Goal: Task Accomplishment & Management: Use online tool/utility

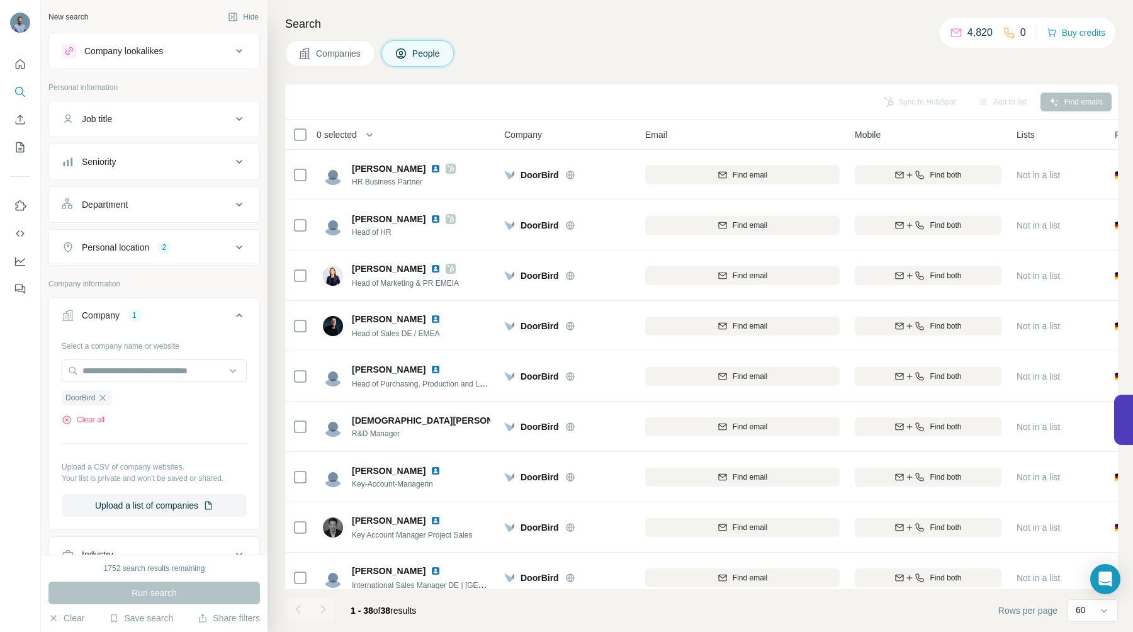
scroll to position [1051, 0]
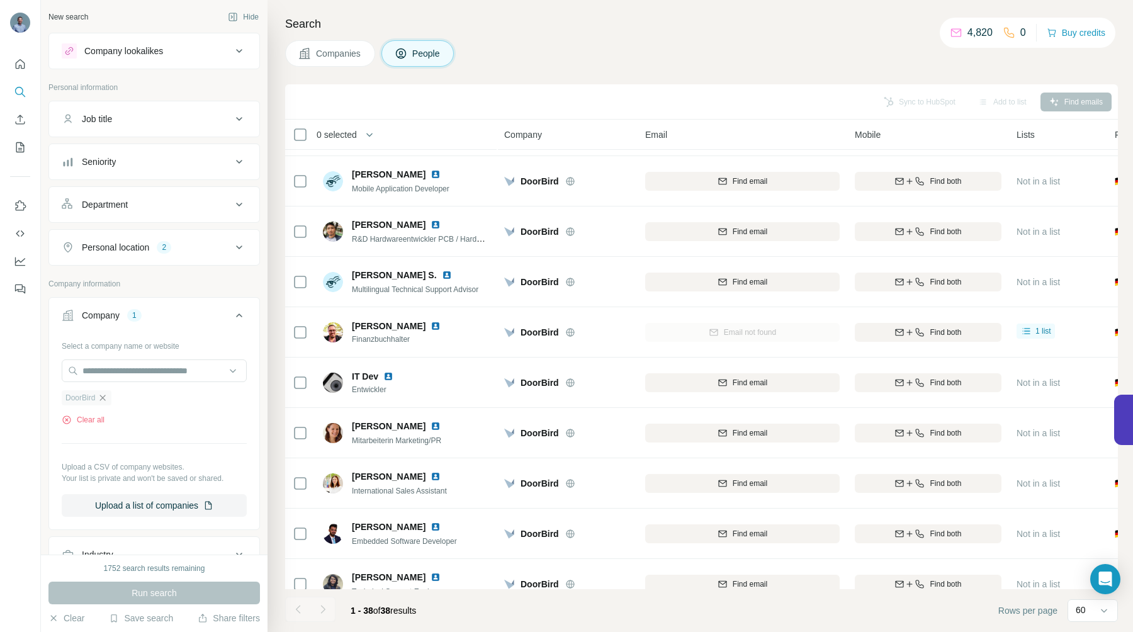
click at [104, 396] on icon "button" at bounding box center [103, 398] width 10 height 10
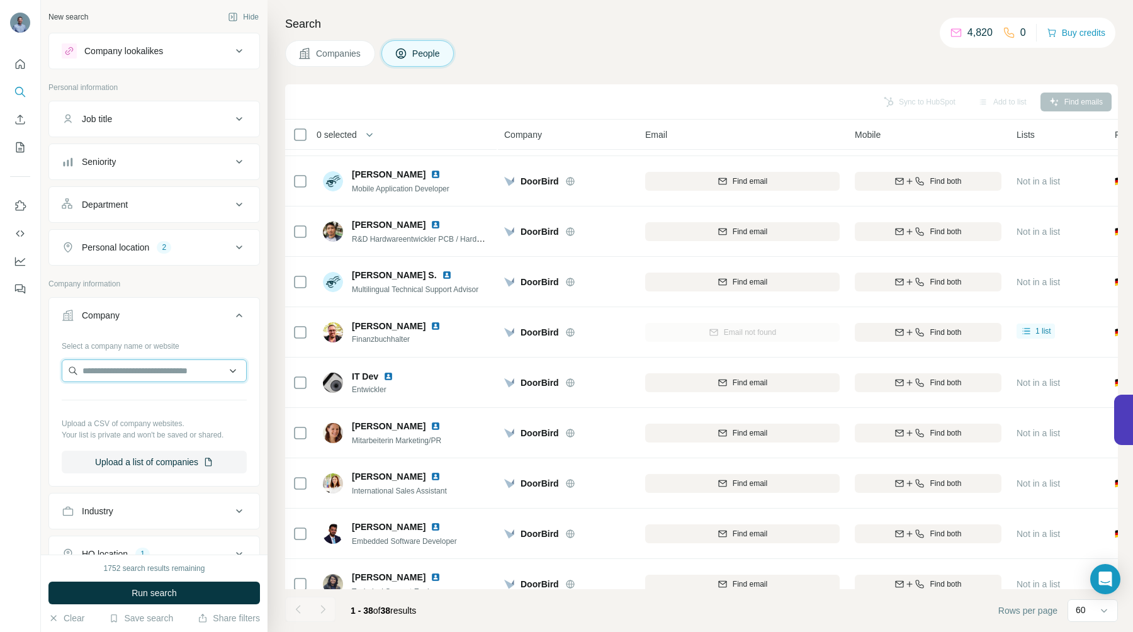
click at [105, 370] on input "text" at bounding box center [154, 370] width 185 height 23
type input "**********"
click at [123, 400] on p "EnviroFALK Prozesswasser-Technik" at bounding box center [161, 405] width 130 height 25
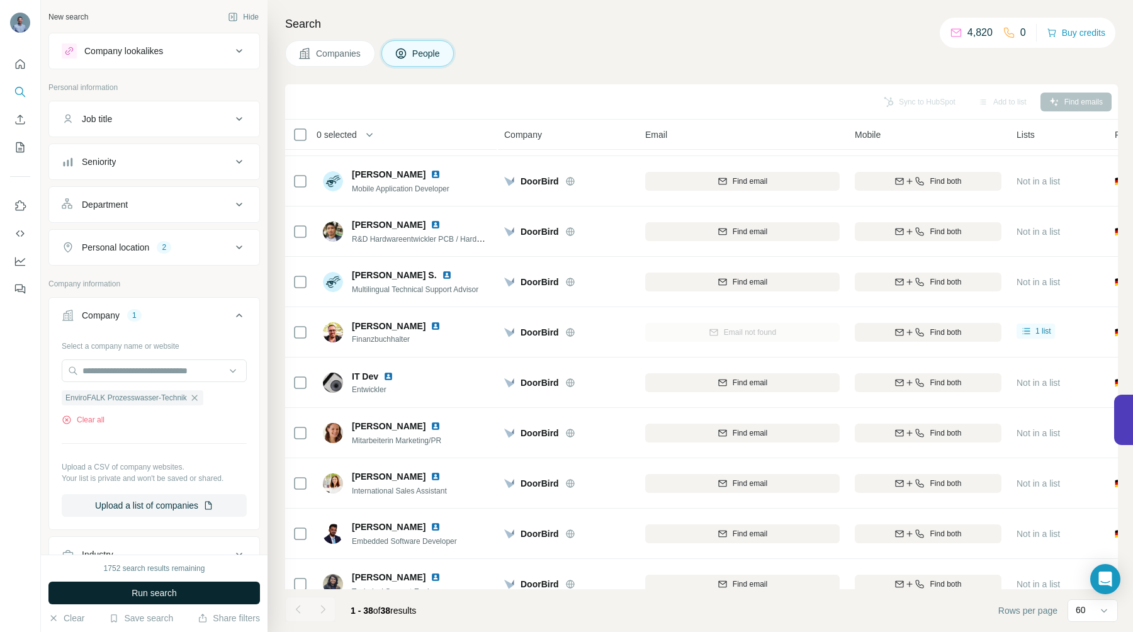
click at [132, 591] on span "Run search" at bounding box center [154, 593] width 45 height 13
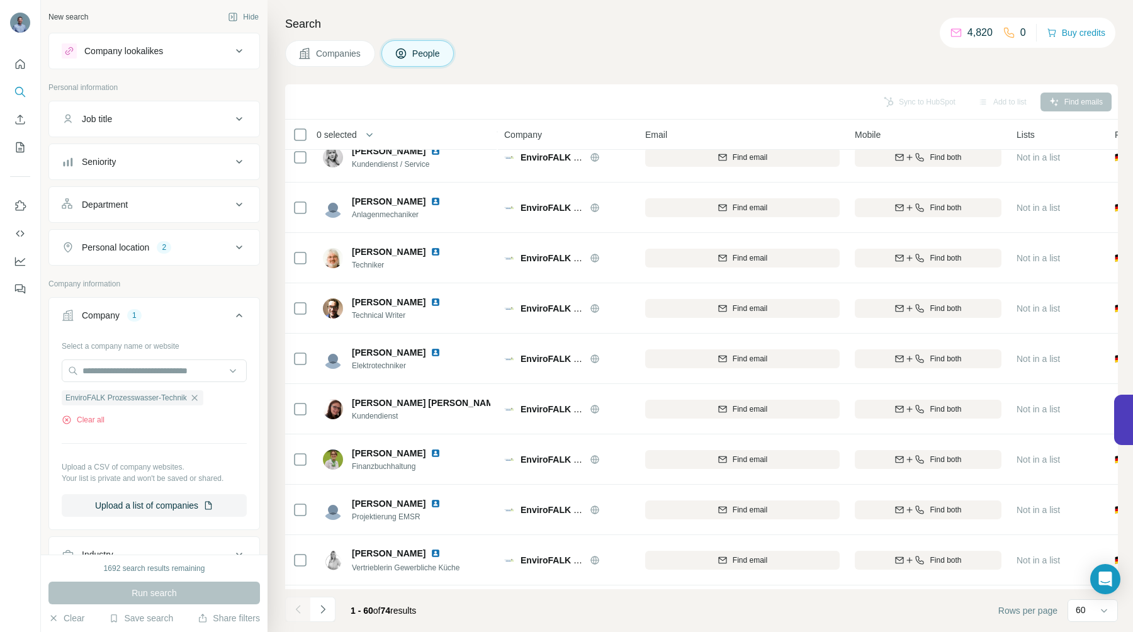
scroll to position [1940, 0]
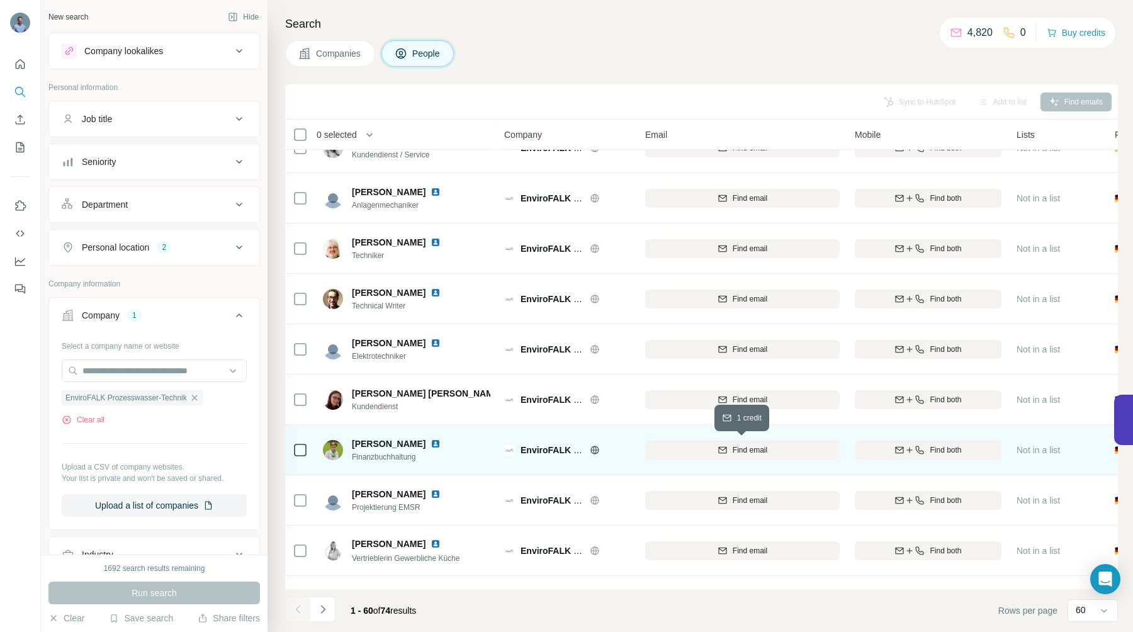
click at [736, 447] on span "Find email" at bounding box center [750, 449] width 35 height 11
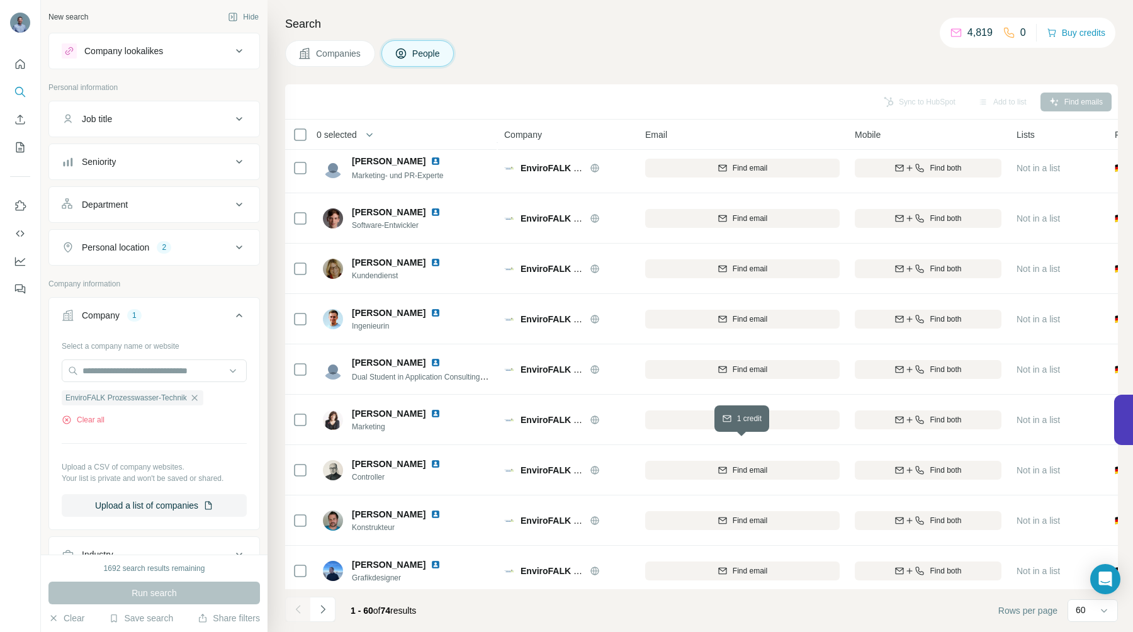
scroll to position [2556, 0]
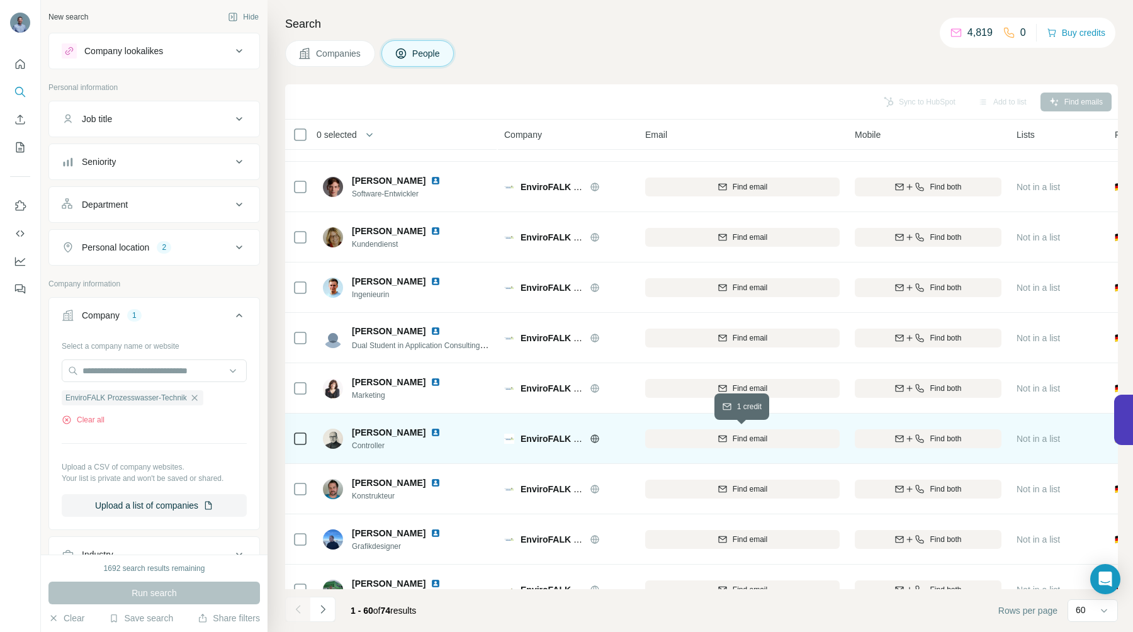
click at [739, 441] on span "Find email" at bounding box center [750, 438] width 35 height 11
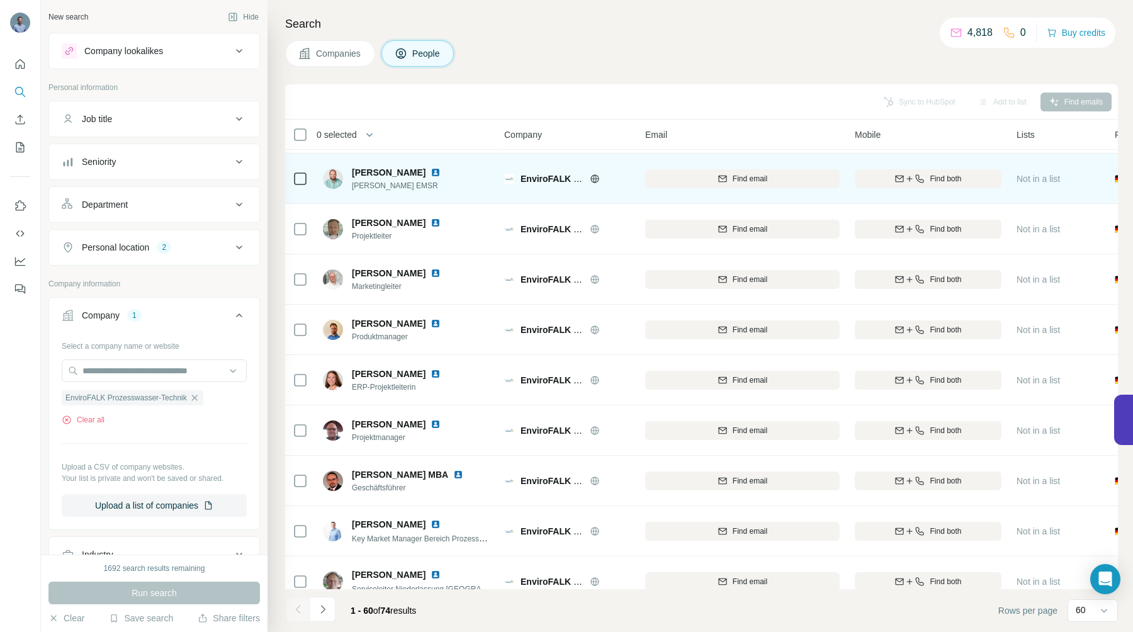
scroll to position [306, 0]
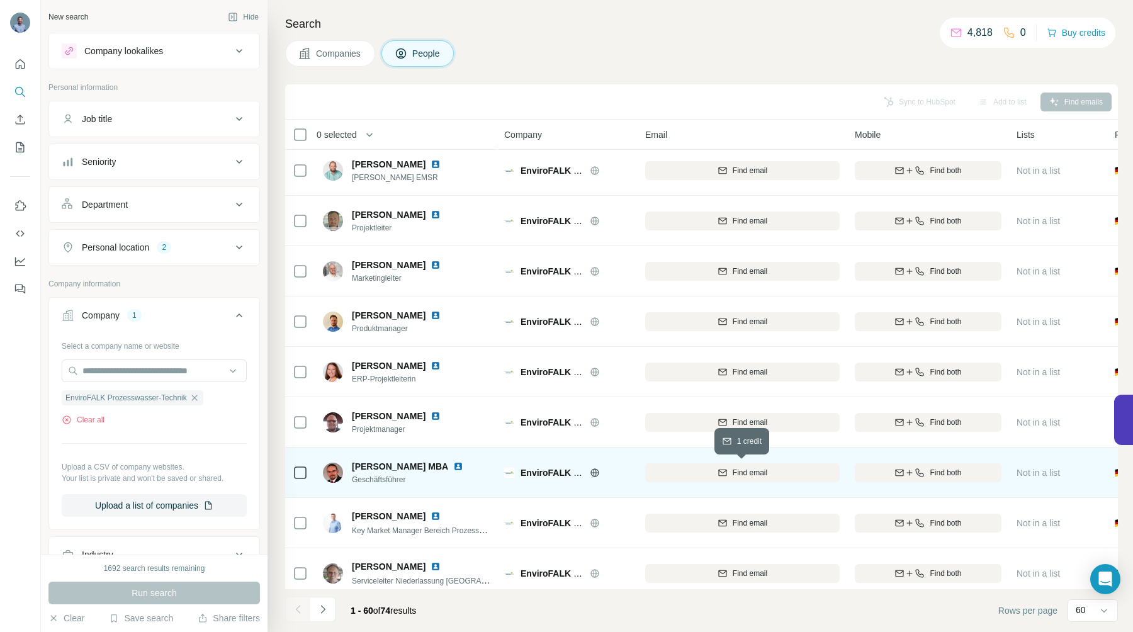
click at [734, 469] on span "Find email" at bounding box center [750, 472] width 35 height 11
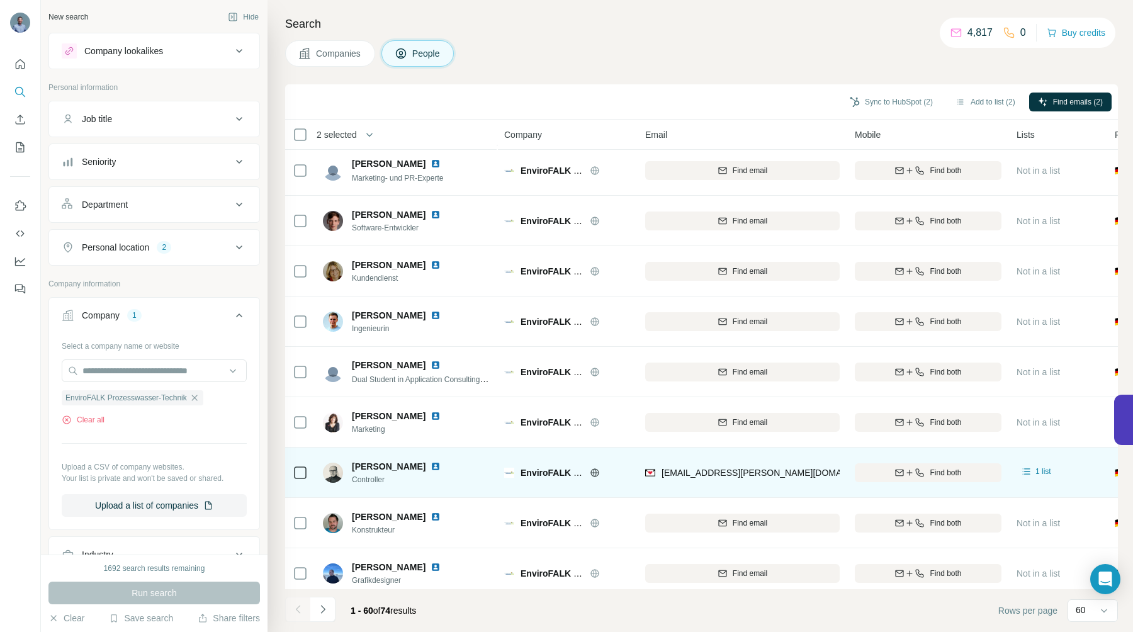
scroll to position [2527, 0]
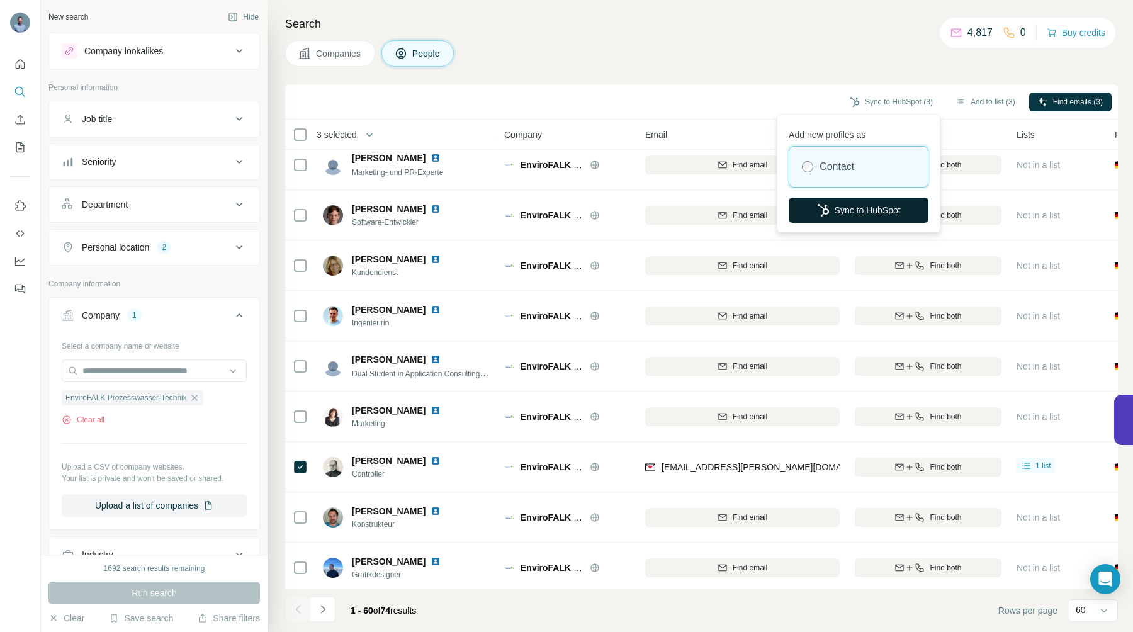
click at [858, 208] on button "Sync to HubSpot" at bounding box center [859, 210] width 140 height 25
